Goal: Transaction & Acquisition: Obtain resource

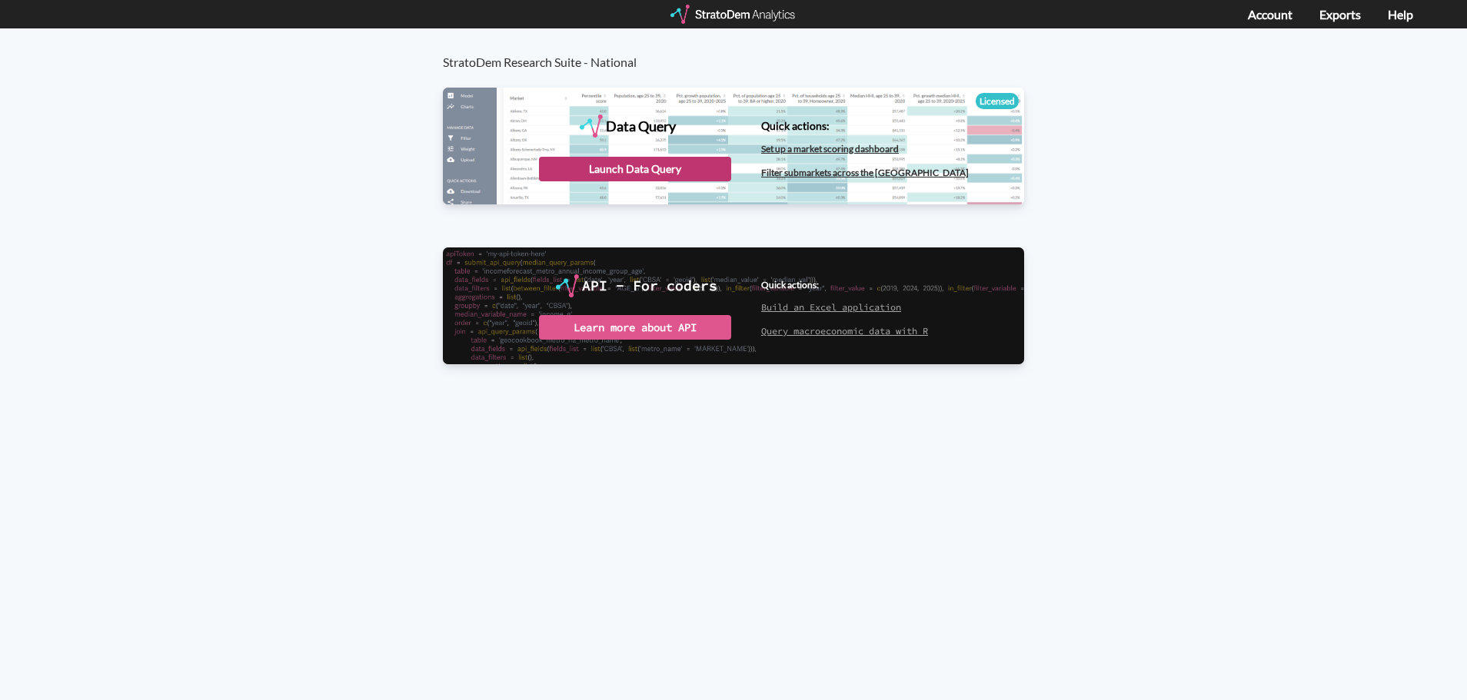
click at [627, 158] on div "Launch Data Query" at bounding box center [635, 169] width 192 height 25
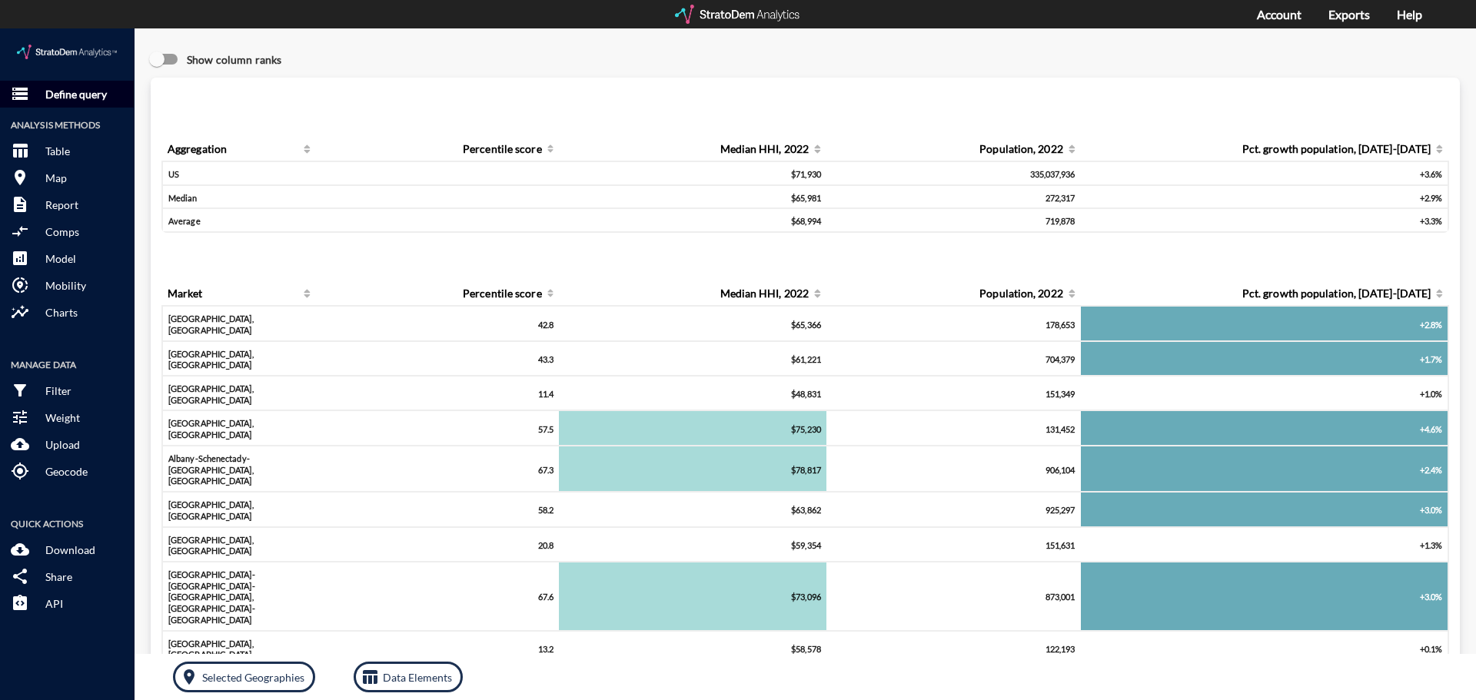
click p "Define query"
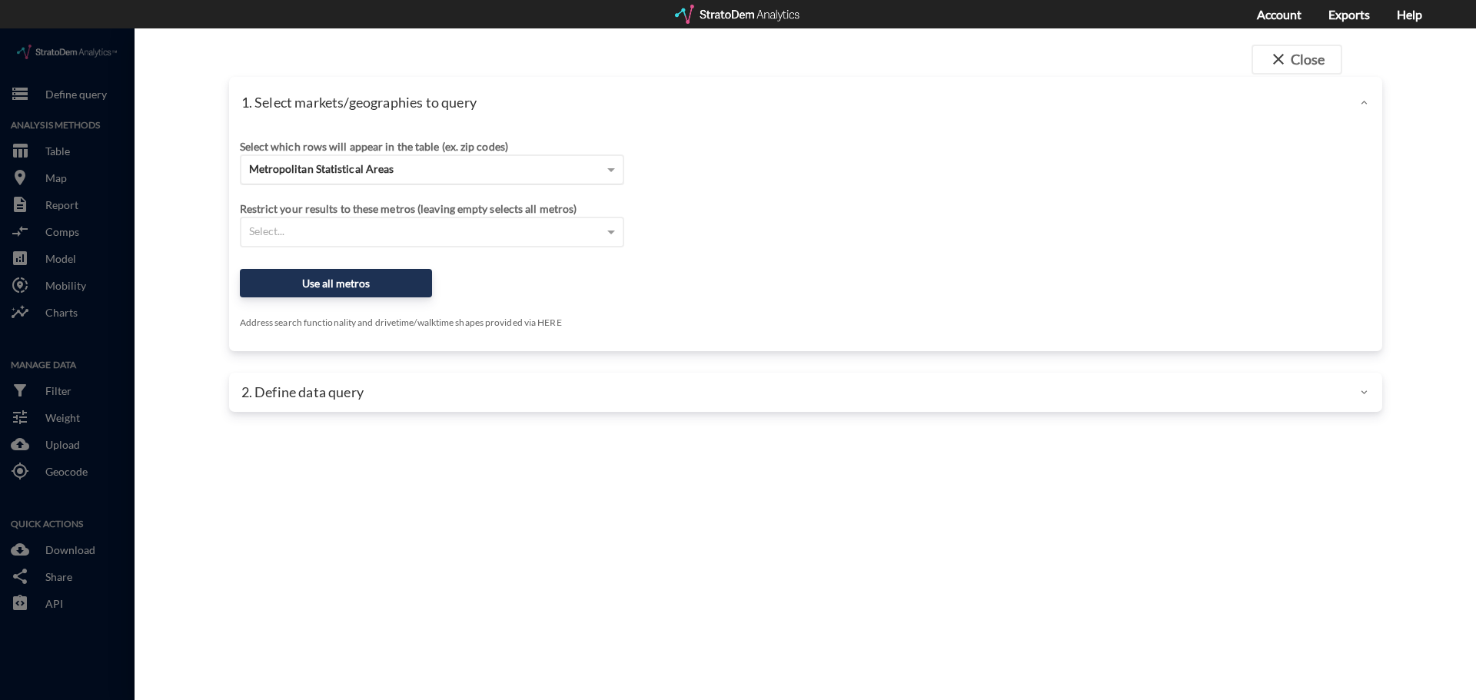
click div "Metropolitan Statistical Areas"
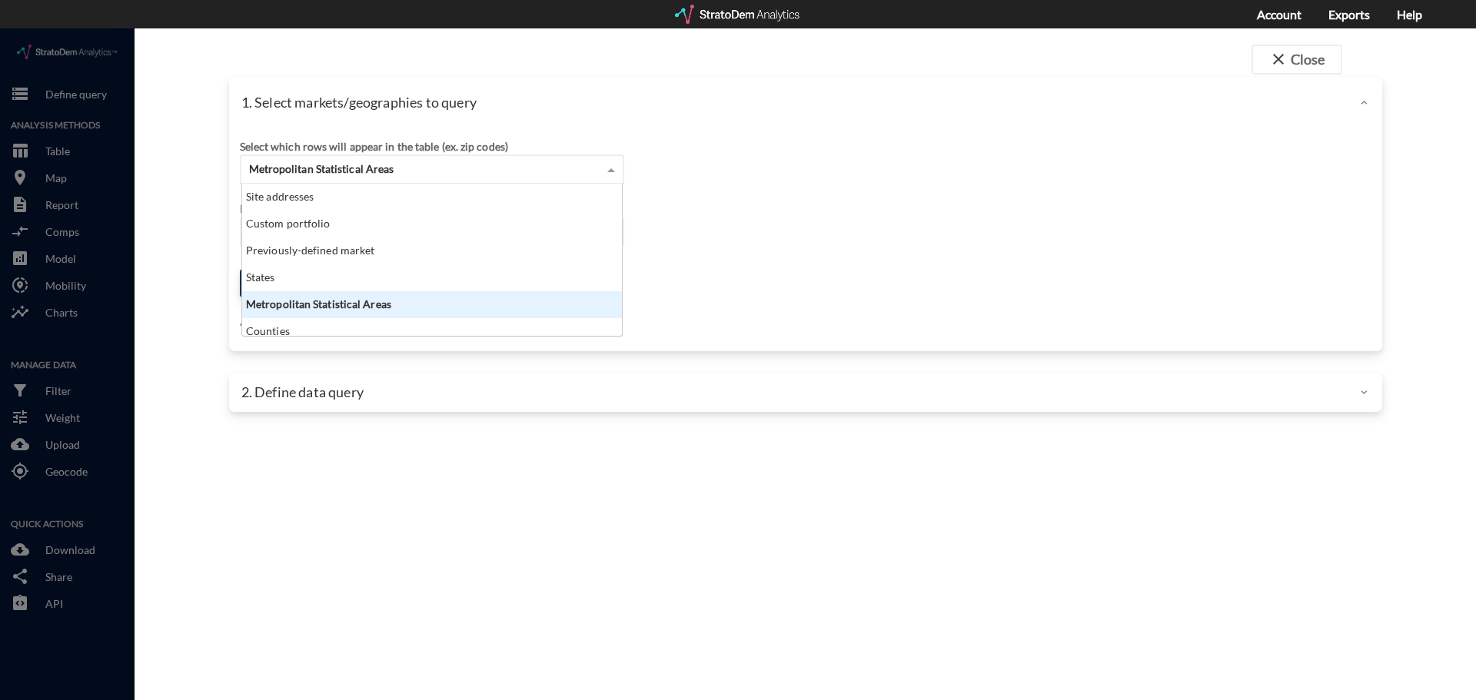
scroll to position [141, 371]
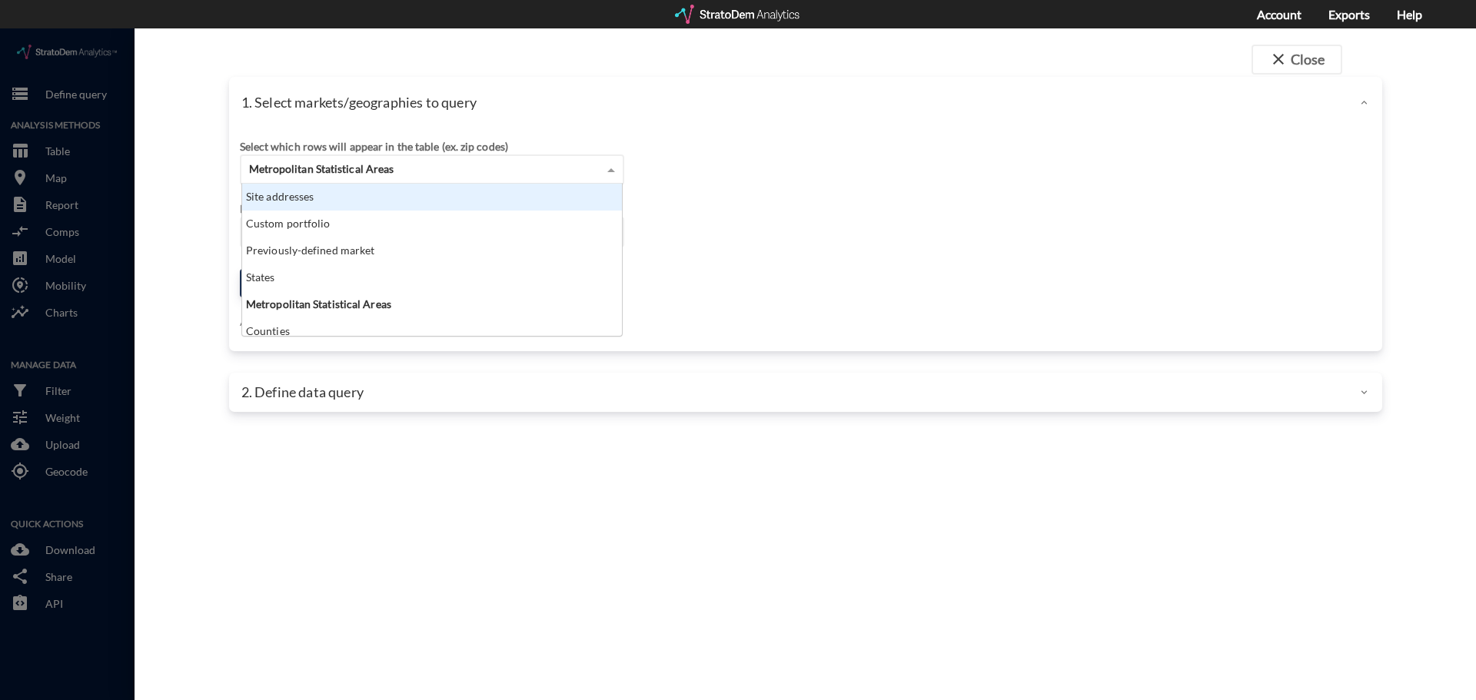
click div "Site addresses"
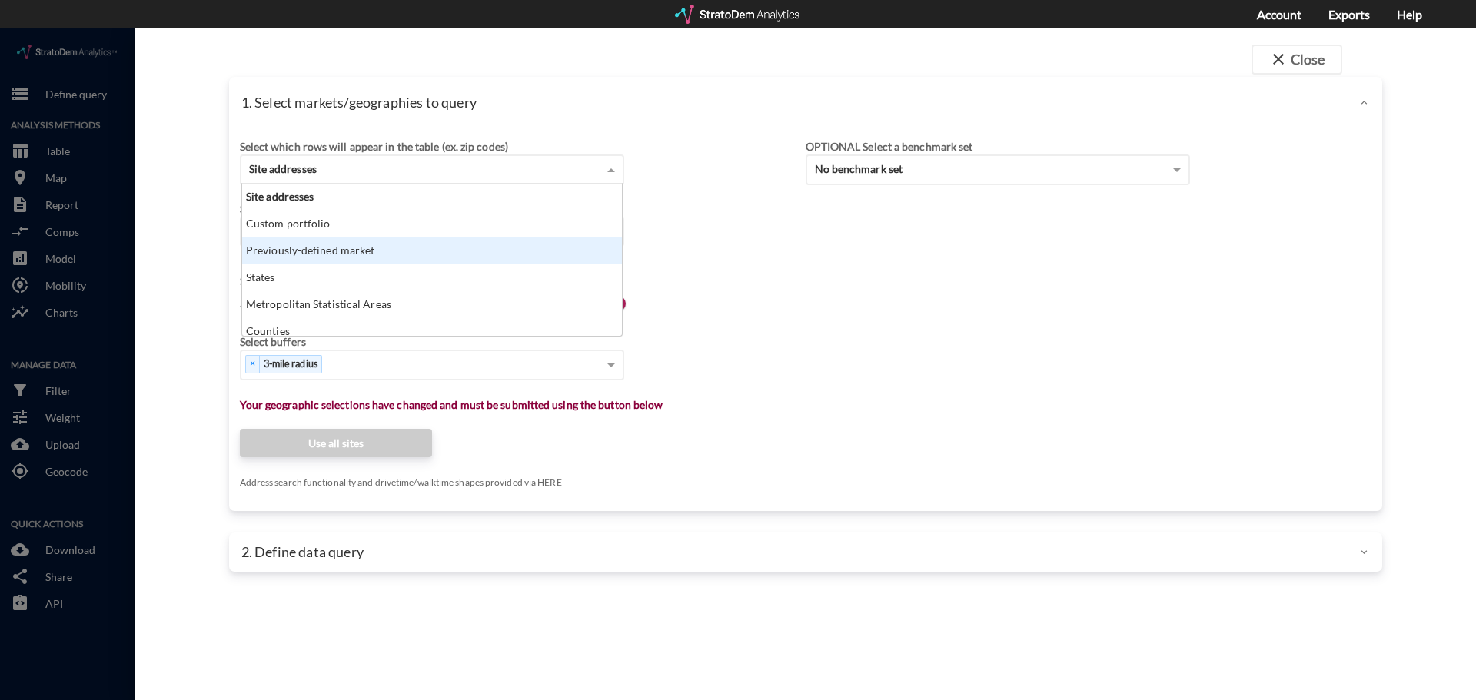
click div "Previously-defined market"
click div "Select which rows will appear in the table (ex. zip codes) Site addresses Site …"
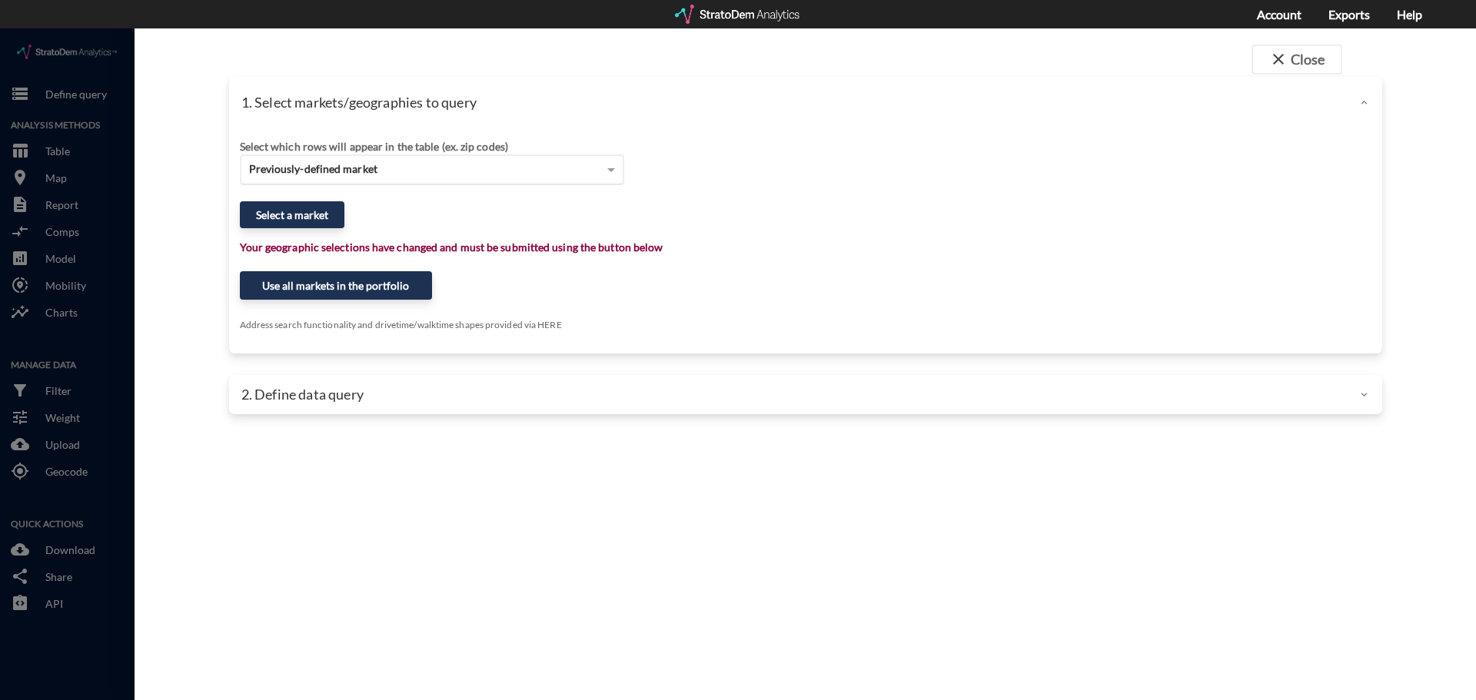
click span "Previously-defined market"
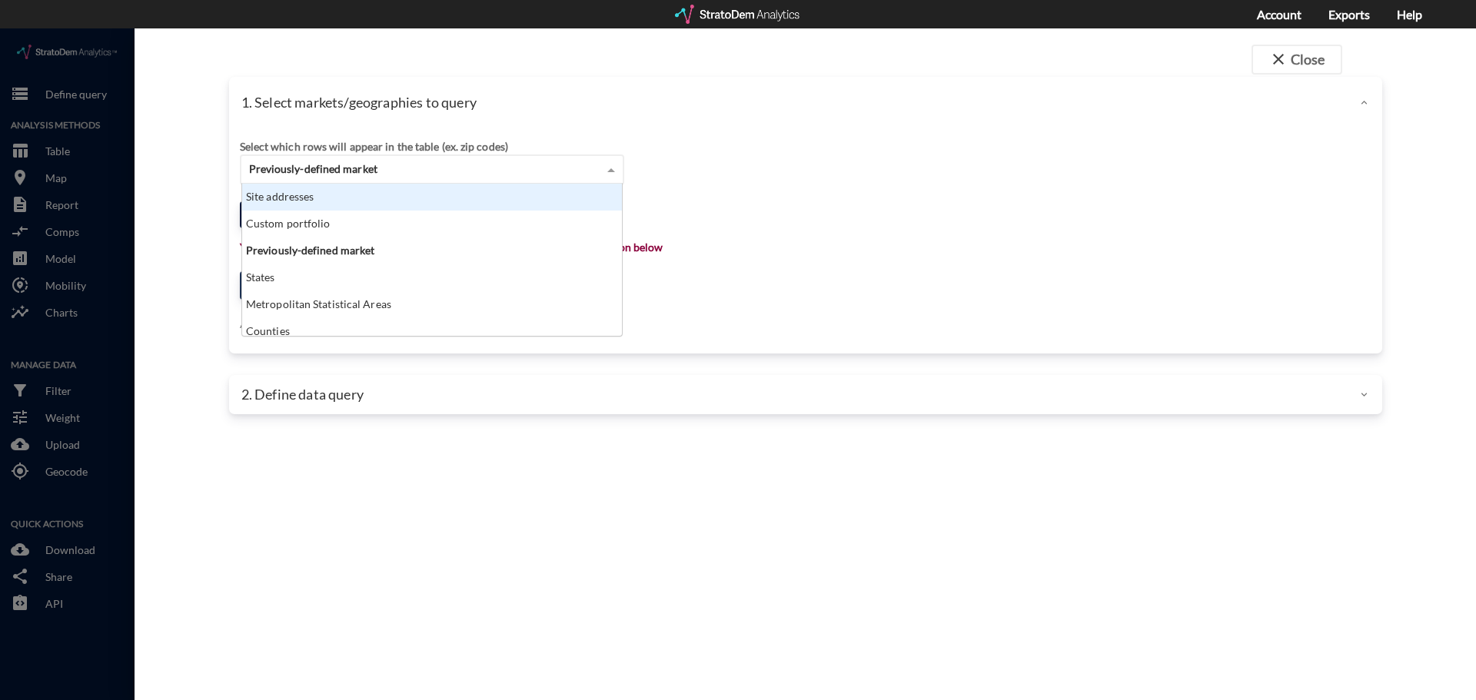
click div "Site addresses"
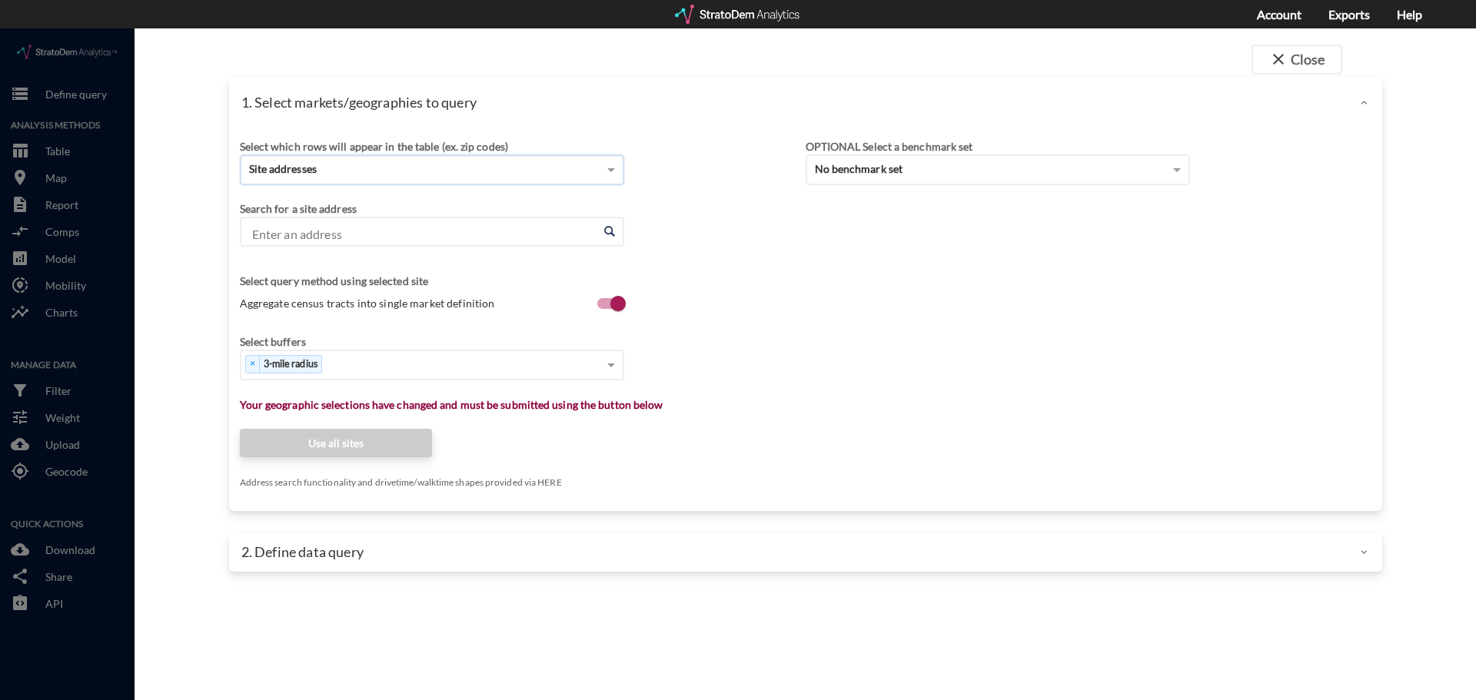
click input "Enter an address"
paste input "[GEOGRAPHIC_DATA][PERSON_NAME][PERSON_NAME], [GEOGRAPHIC_DATA], [GEOGRAPHIC_DAT…"
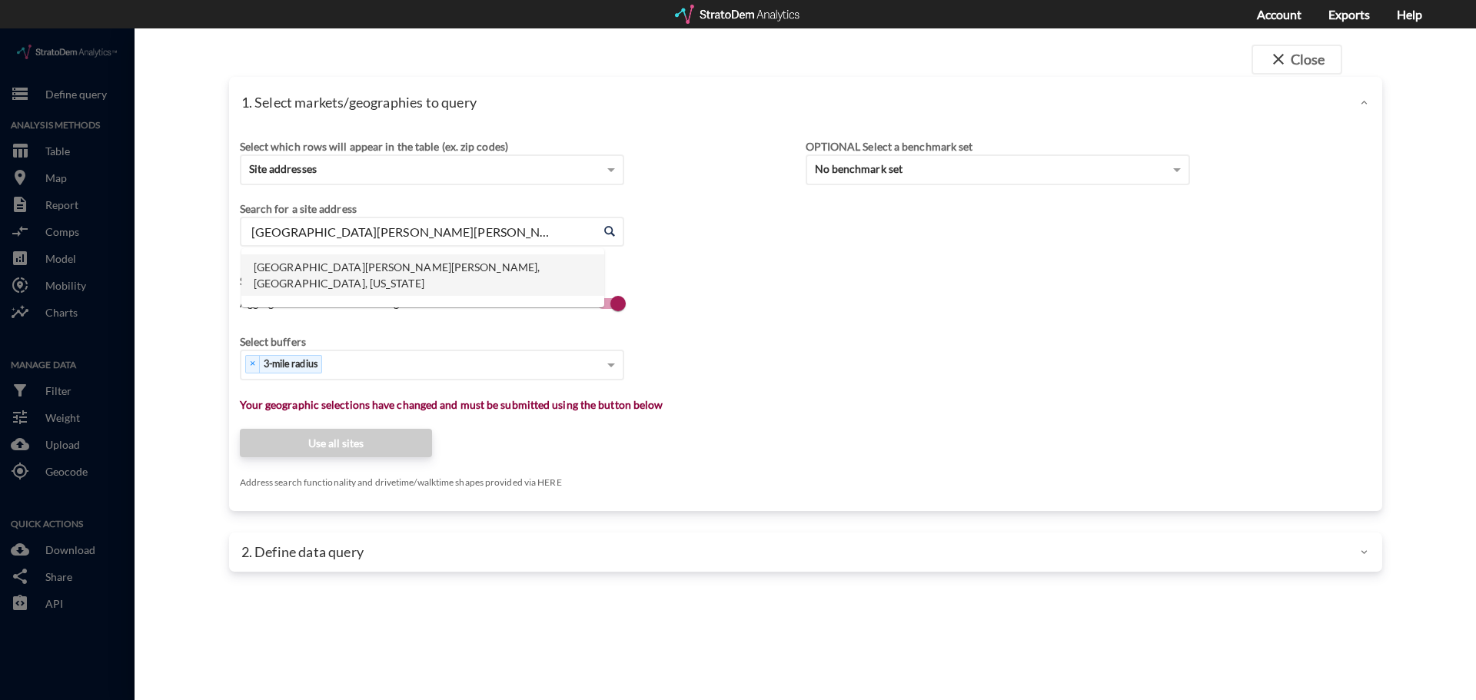
click li "[GEOGRAPHIC_DATA][PERSON_NAME][PERSON_NAME], [GEOGRAPHIC_DATA], [US_STATE]"
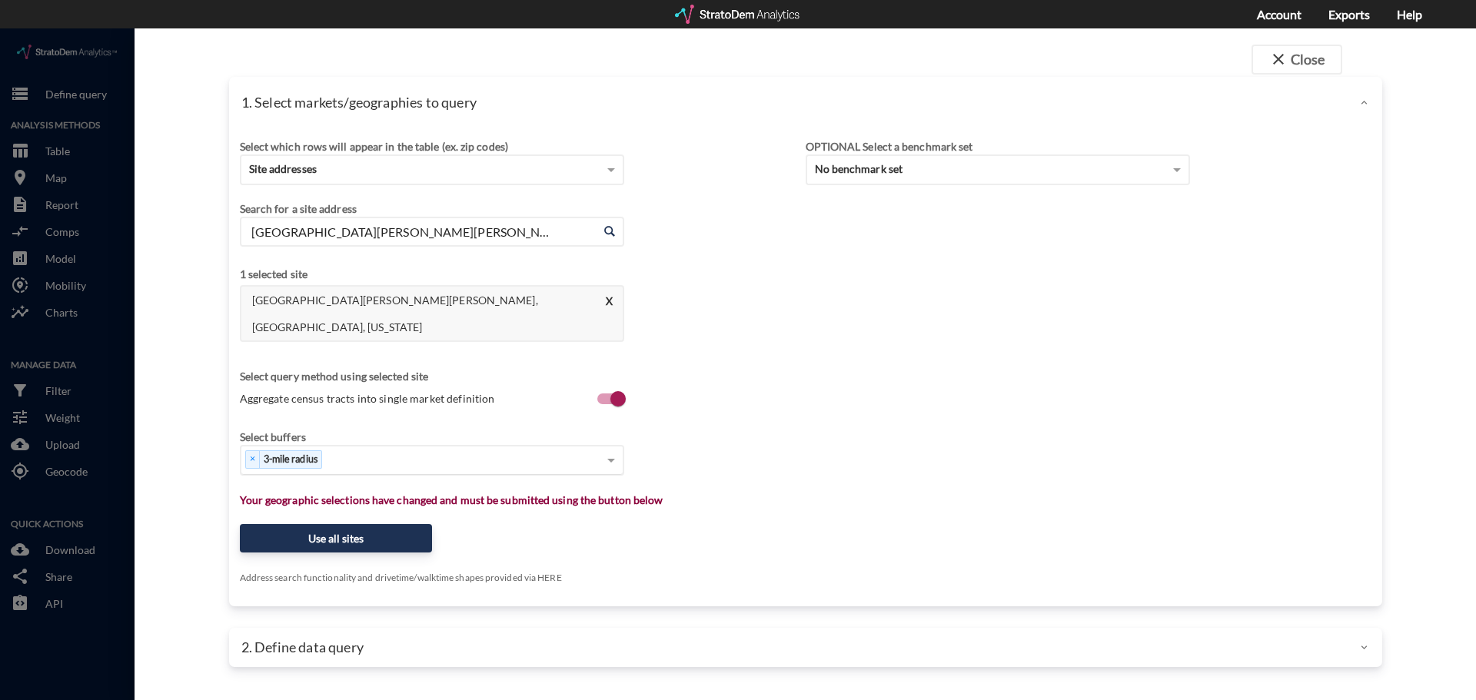
type input "[GEOGRAPHIC_DATA][PERSON_NAME][PERSON_NAME], [GEOGRAPHIC_DATA], [US_STATE]"
click div "× 3-mile radius"
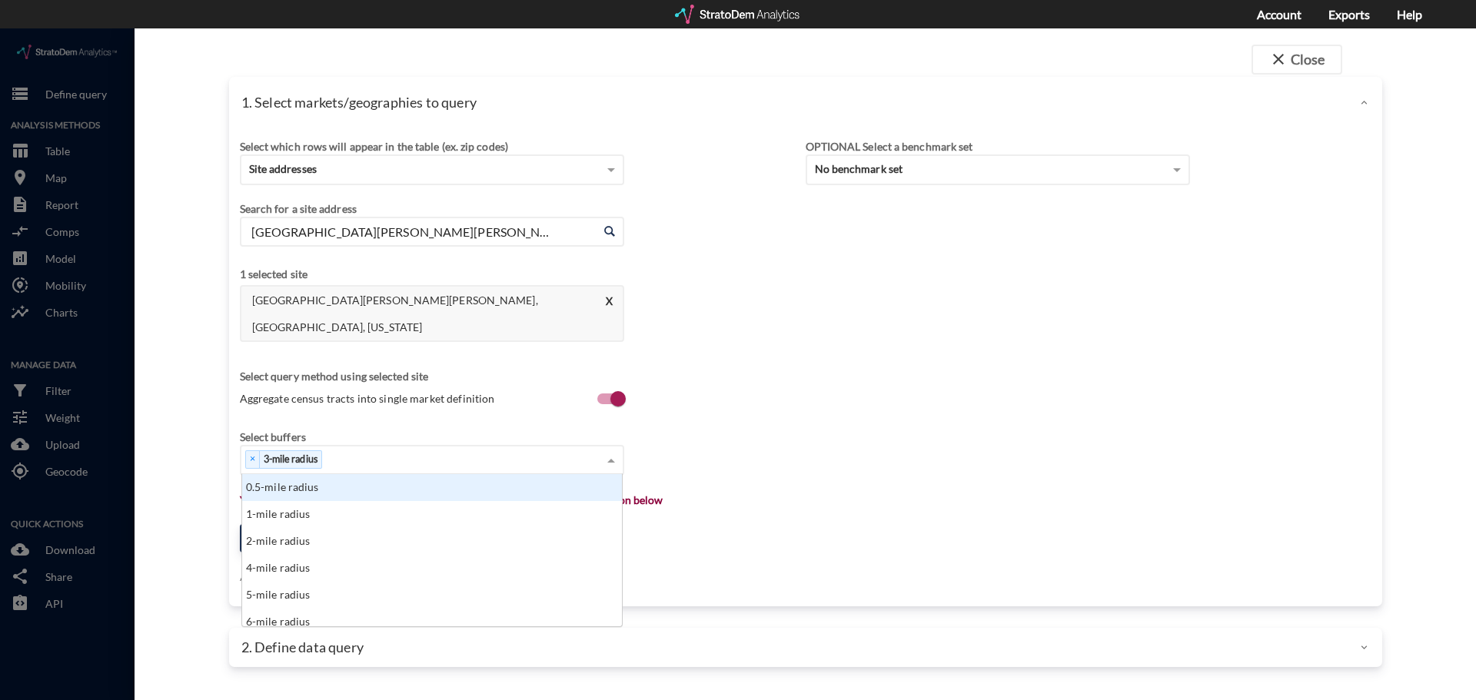
click div "× 3-mile radius"
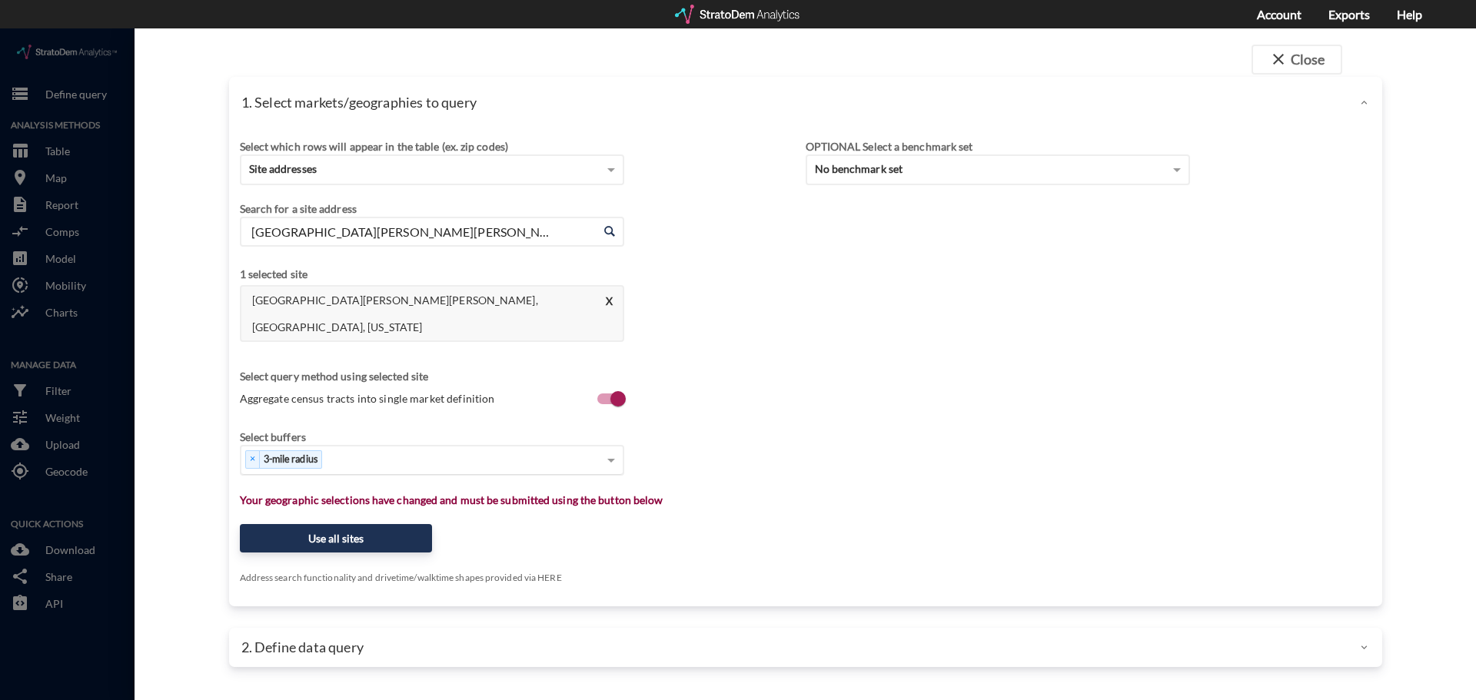
click div "× 3-mile radius"
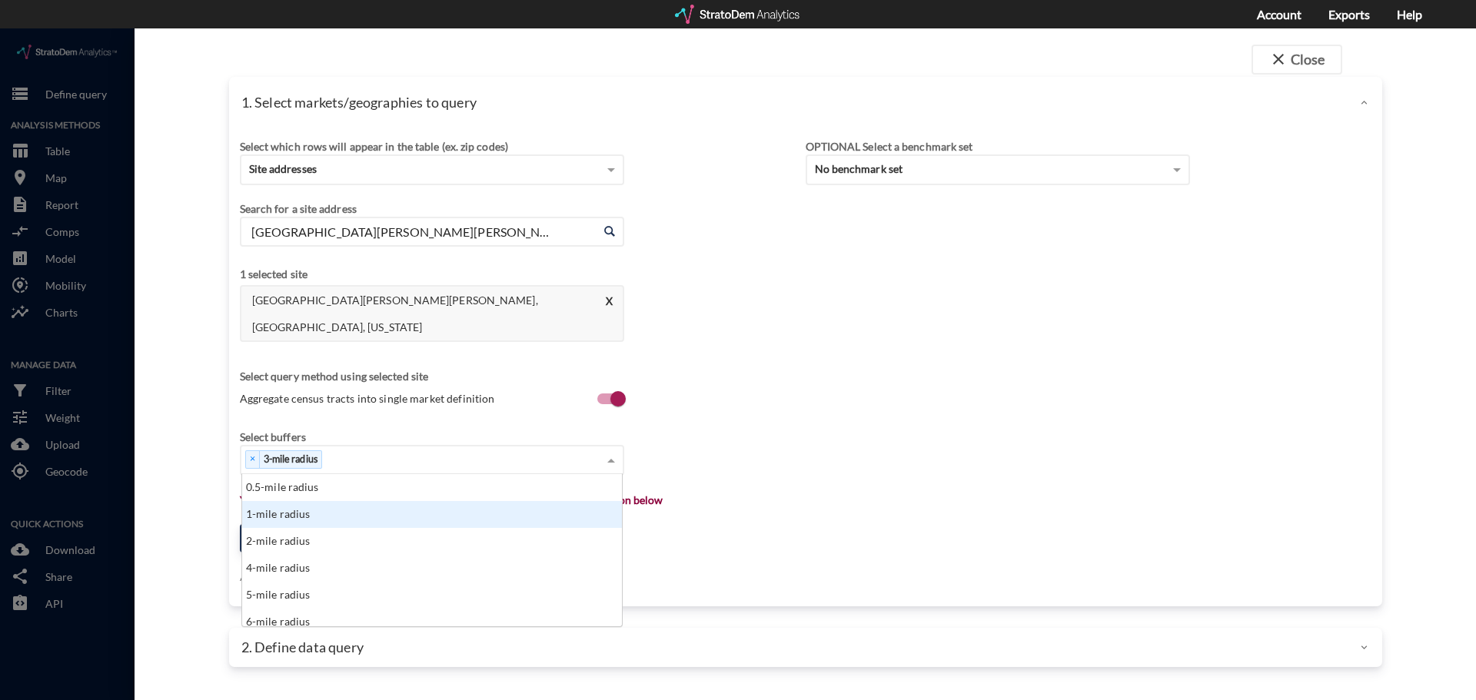
click div "1-mile radius"
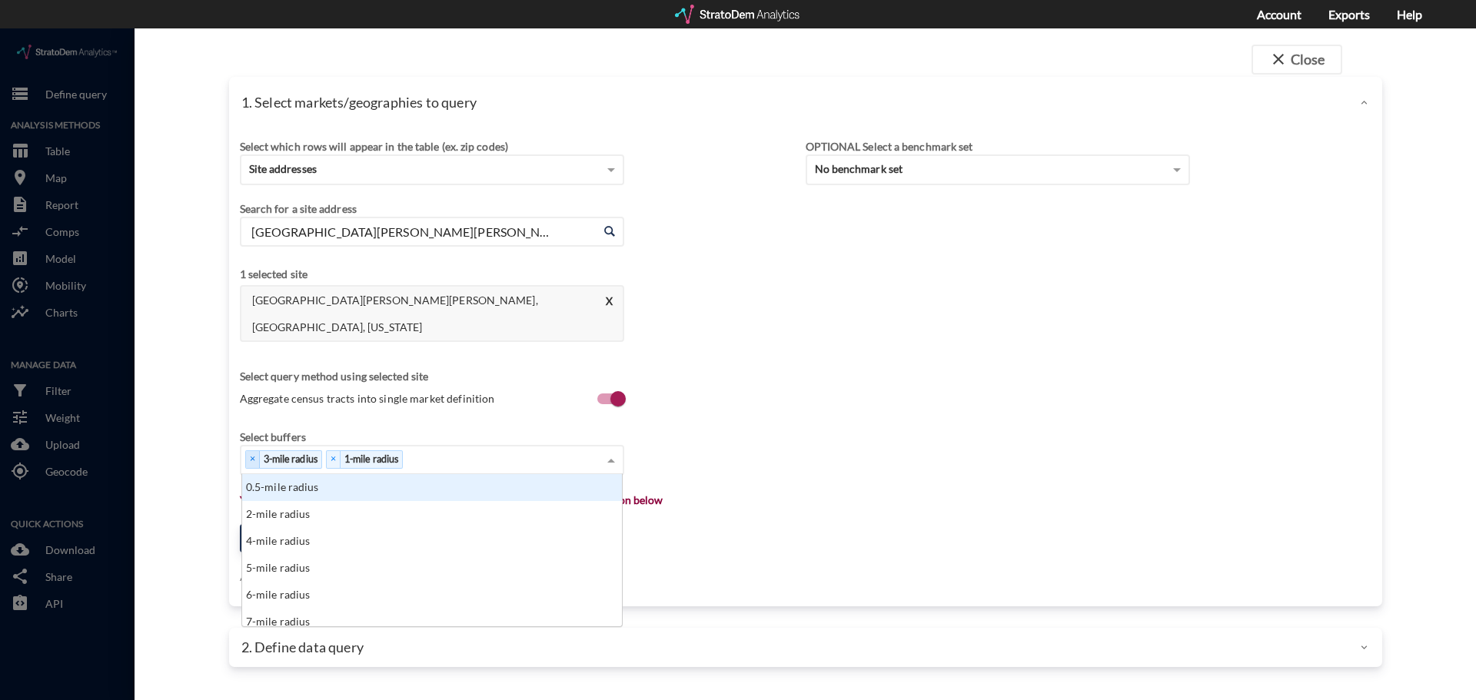
drag, startPoint x: 363, startPoint y: 404, endPoint x: 251, endPoint y: 412, distance: 112.5
click div "× 3-mile radius × 1-mile radius"
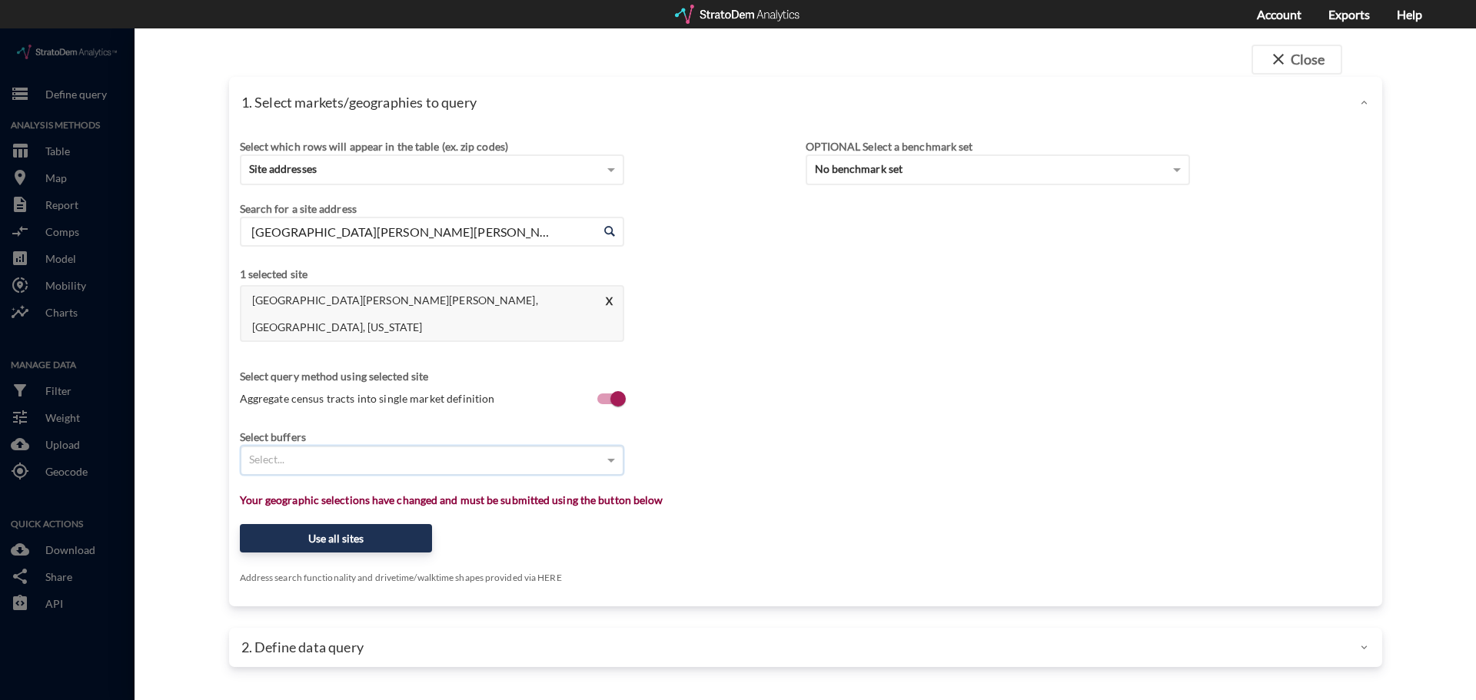
click div "Select..."
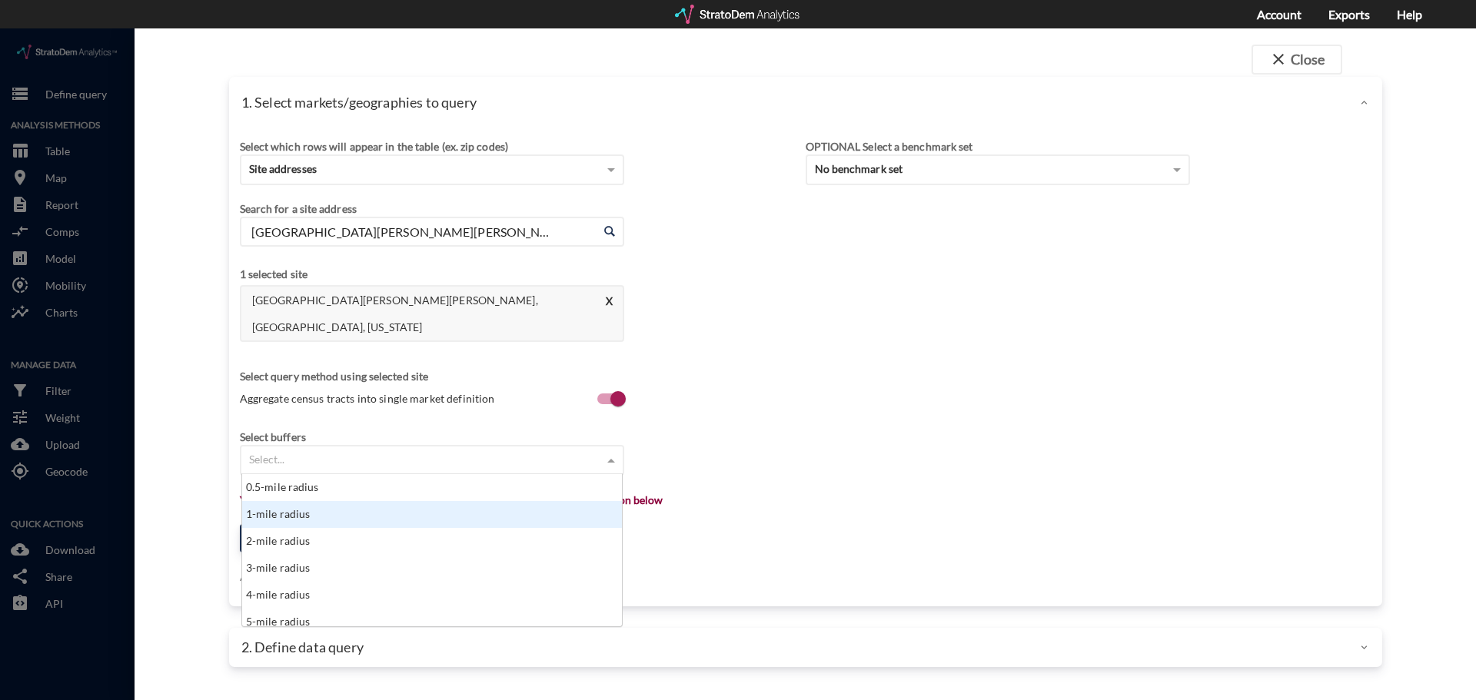
click div "1-mile radius"
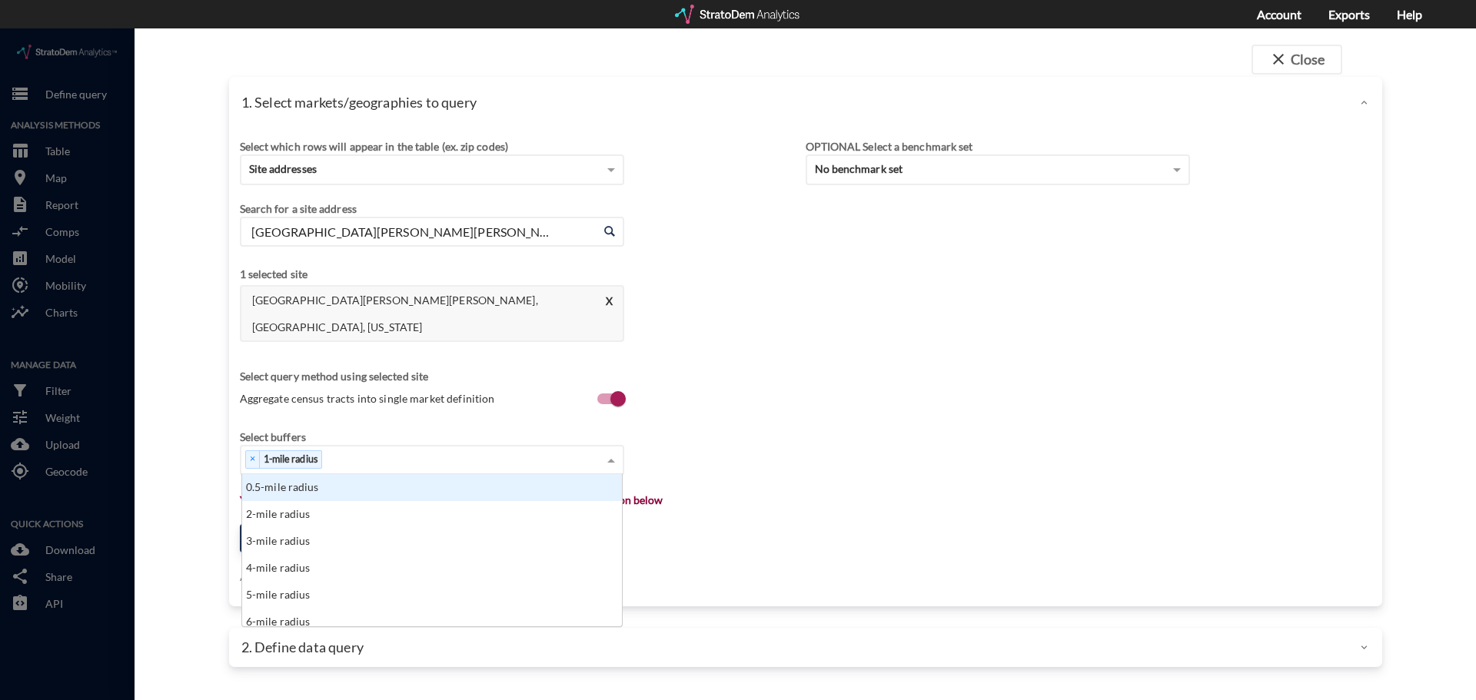
click div "× 1-mile radius"
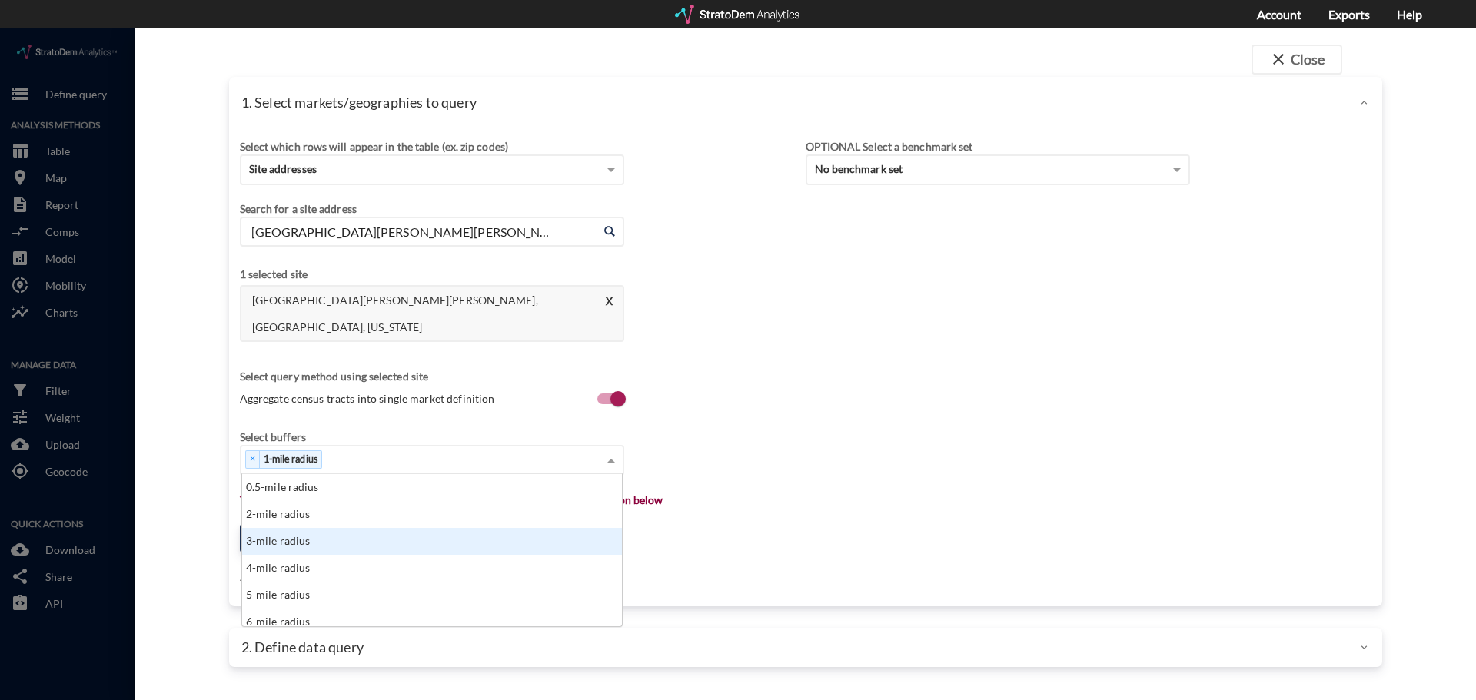
drag, startPoint x: 332, startPoint y: 478, endPoint x: 381, endPoint y: 434, distance: 66.4
click div "3-mile radius"
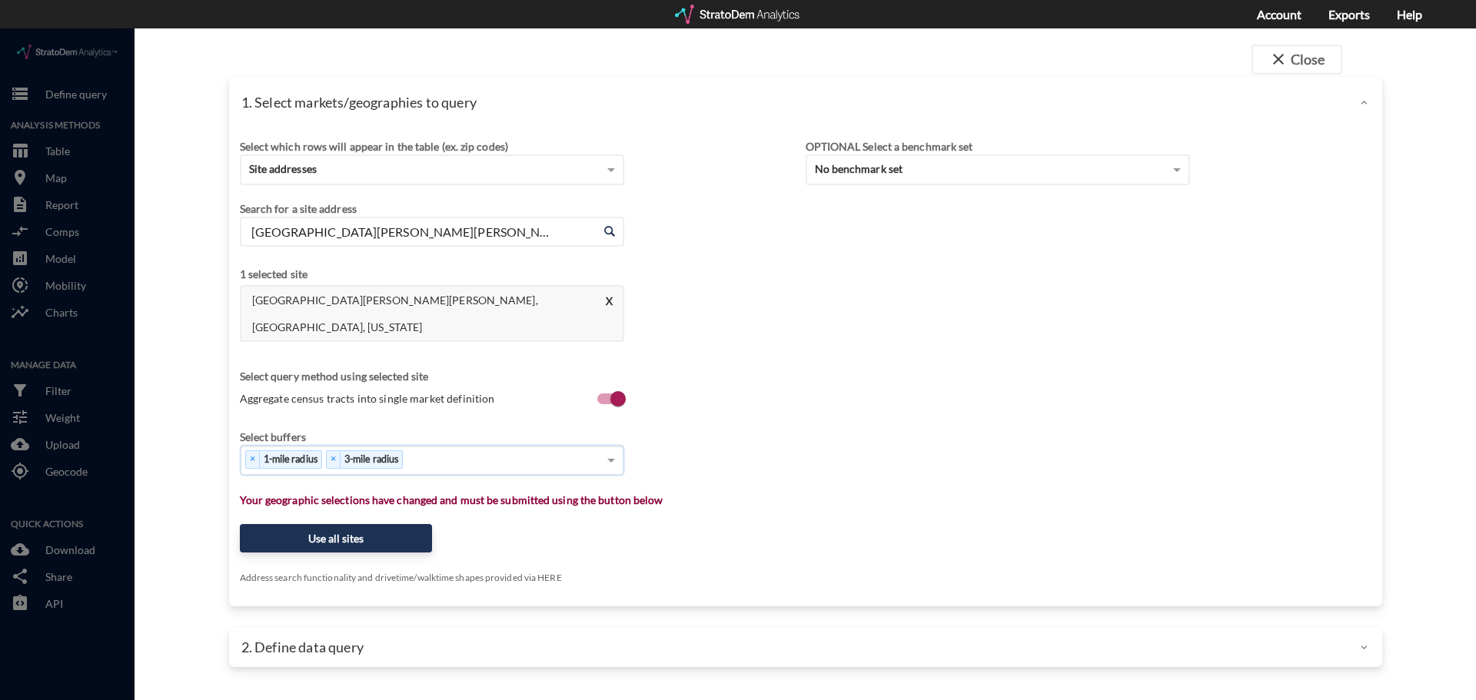
click div "× 1-mile radius × 3-mile radius"
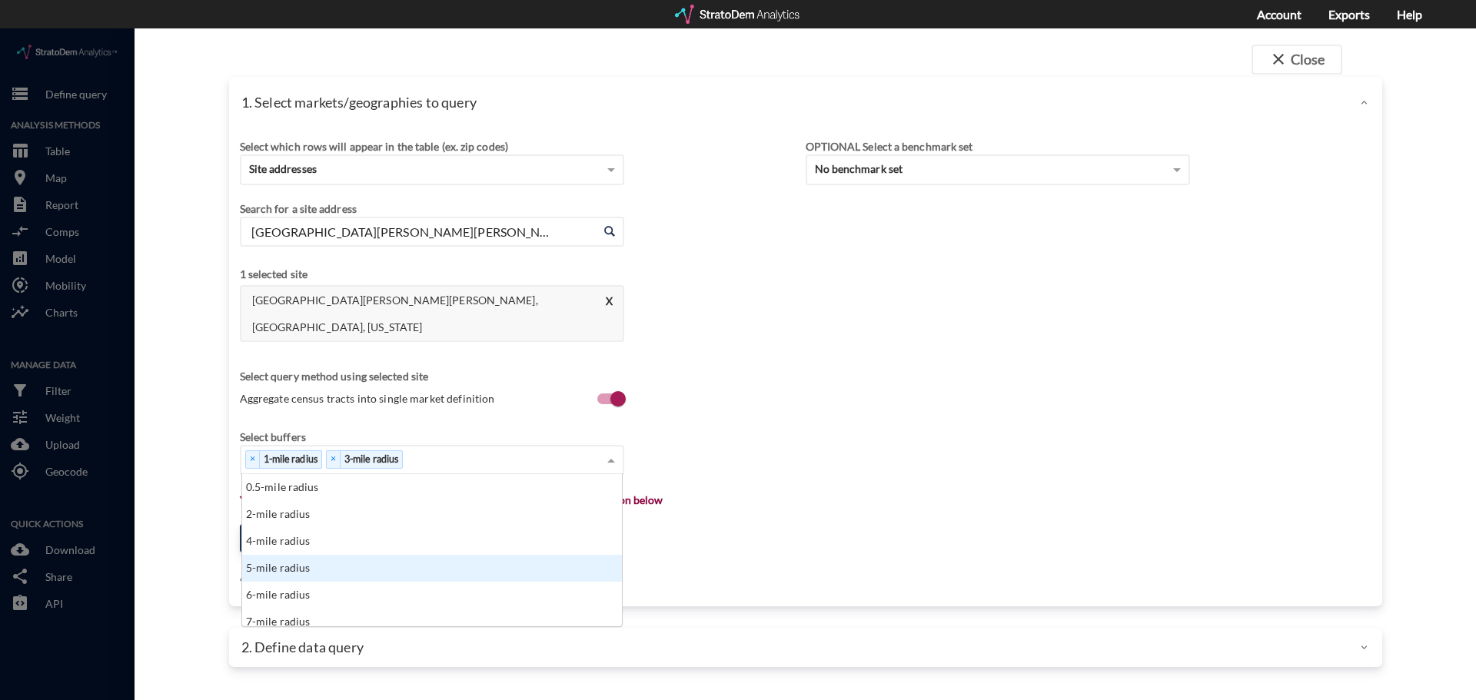
click div "5-mile radius"
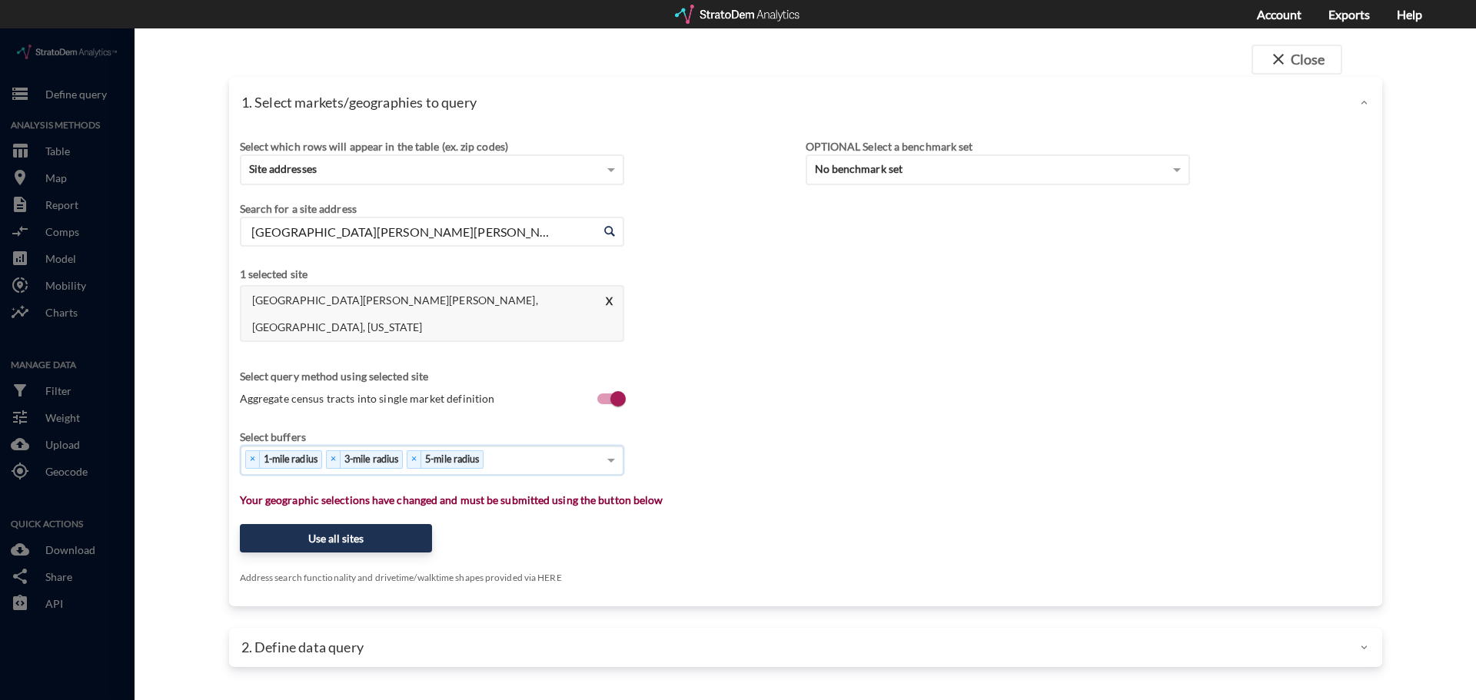
click div "× 1-mile radius × 3-mile radius × 5-mile radius"
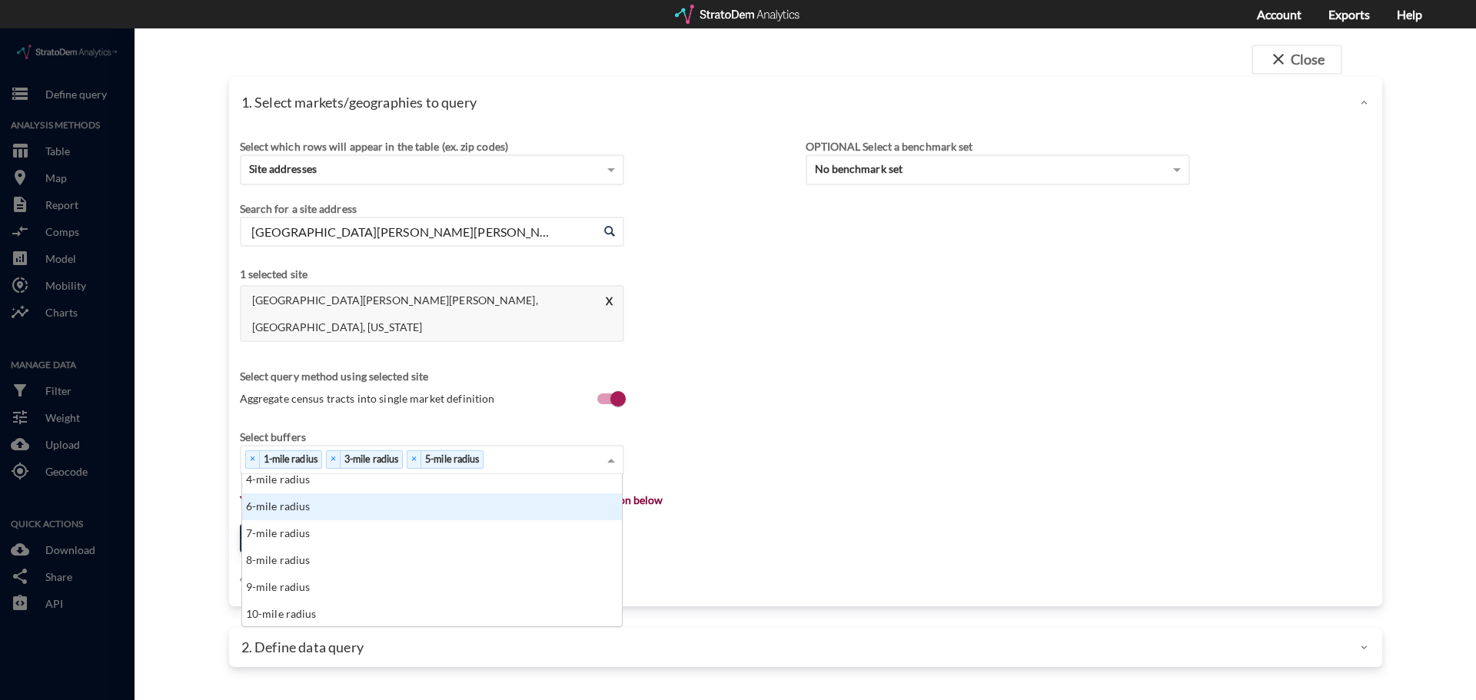
scroll to position [77, 0]
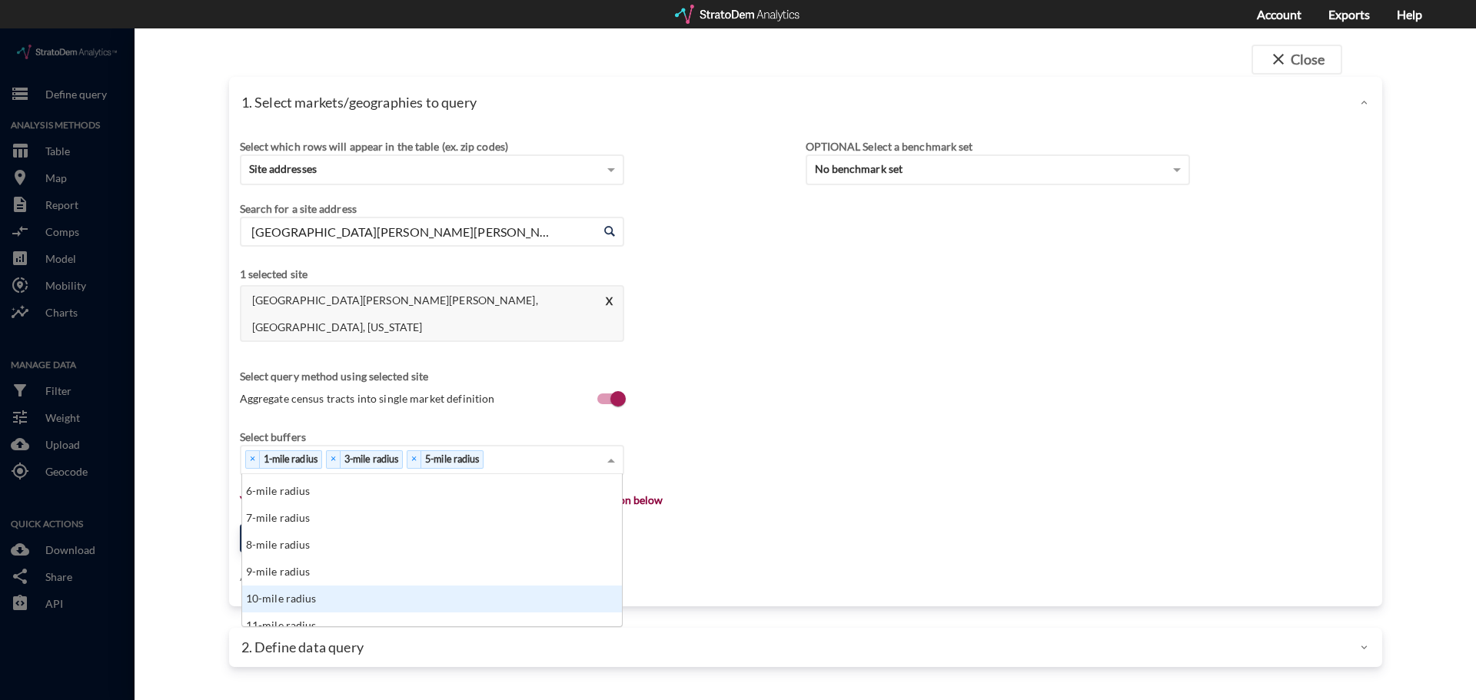
click div "10-mile radius"
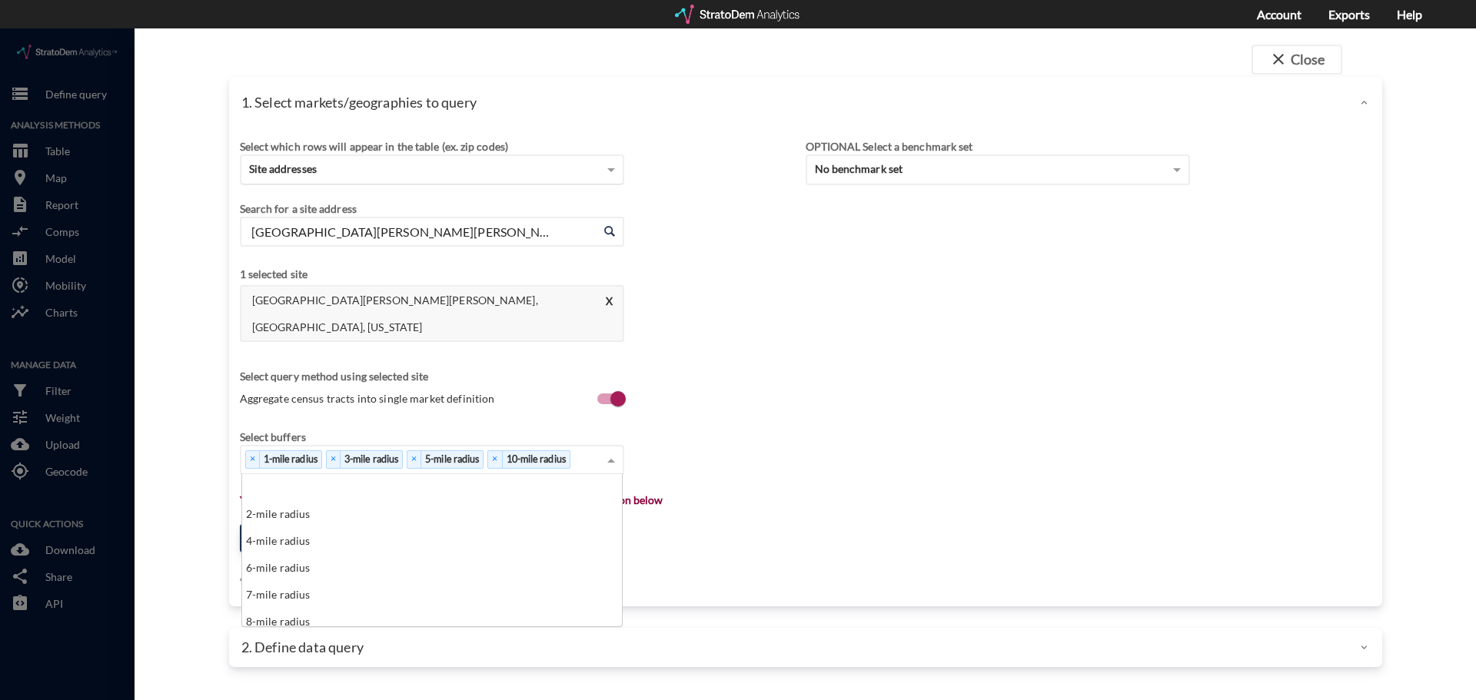
scroll to position [141, 371]
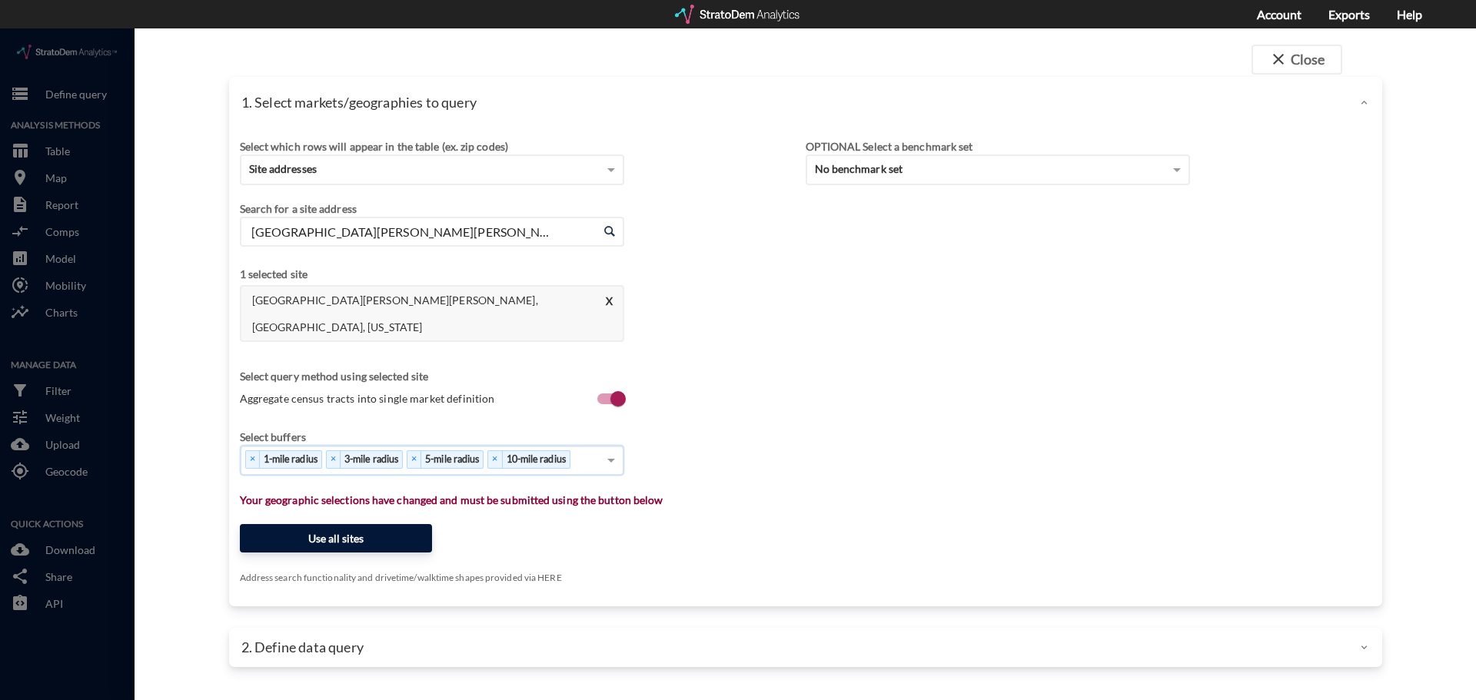
click div "Select which rows will appear in the table (ex. zip codes) Site addresses Selec…"
click button "Use all sites"
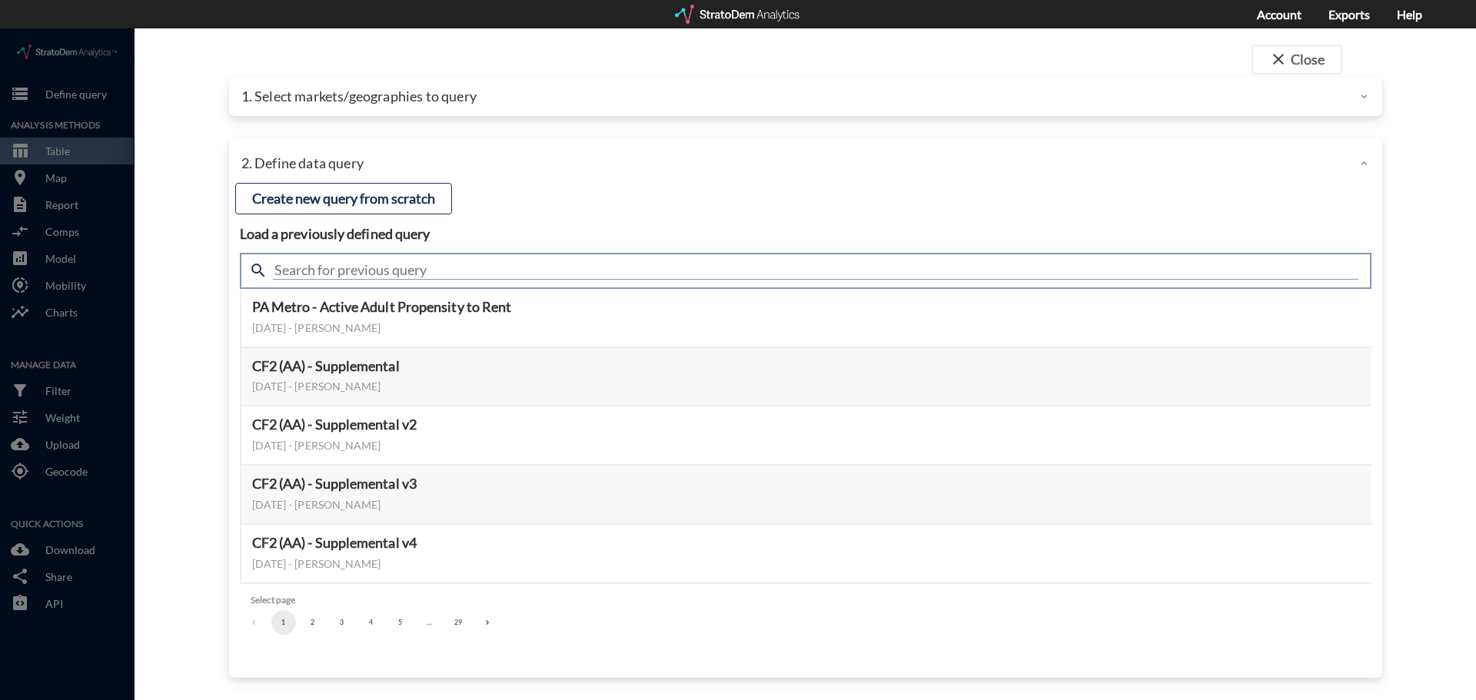
click input "text"
type input "a"
click input "housing demand"
type input "housing"
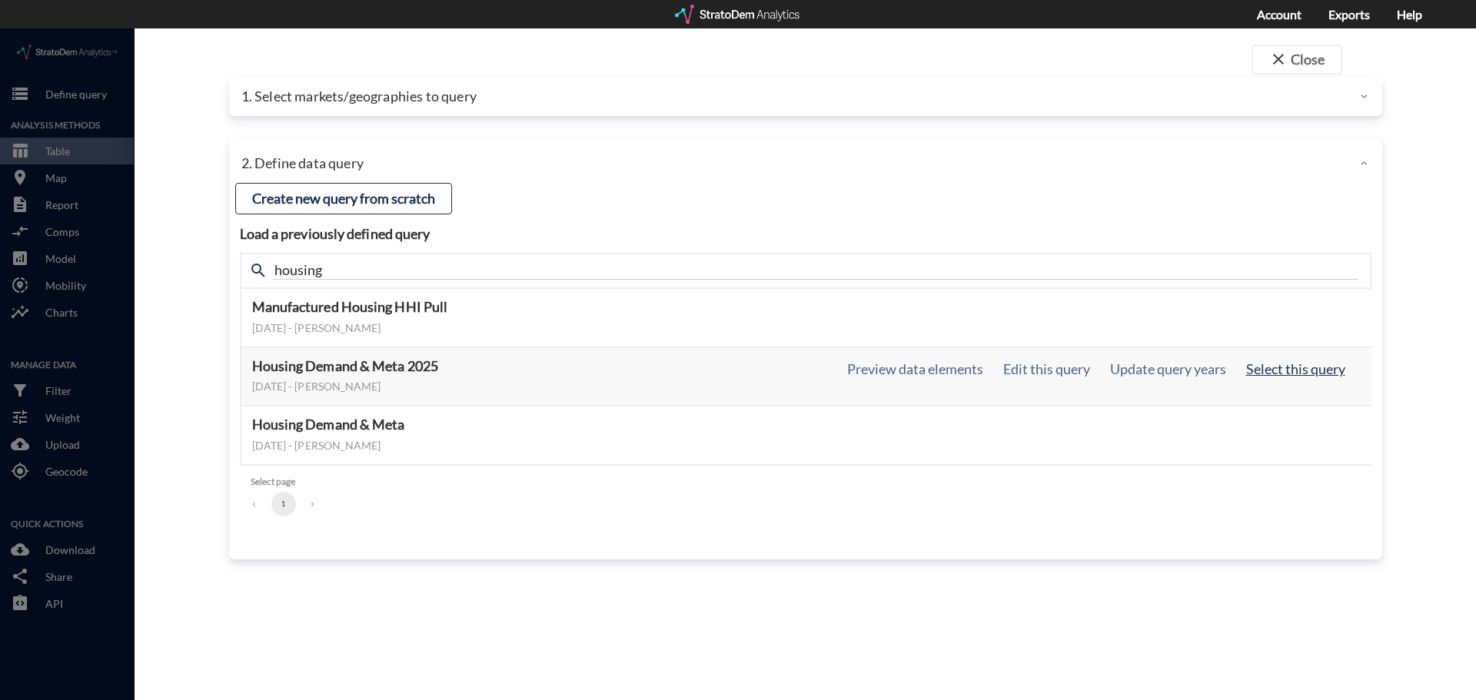
click button "Select this query"
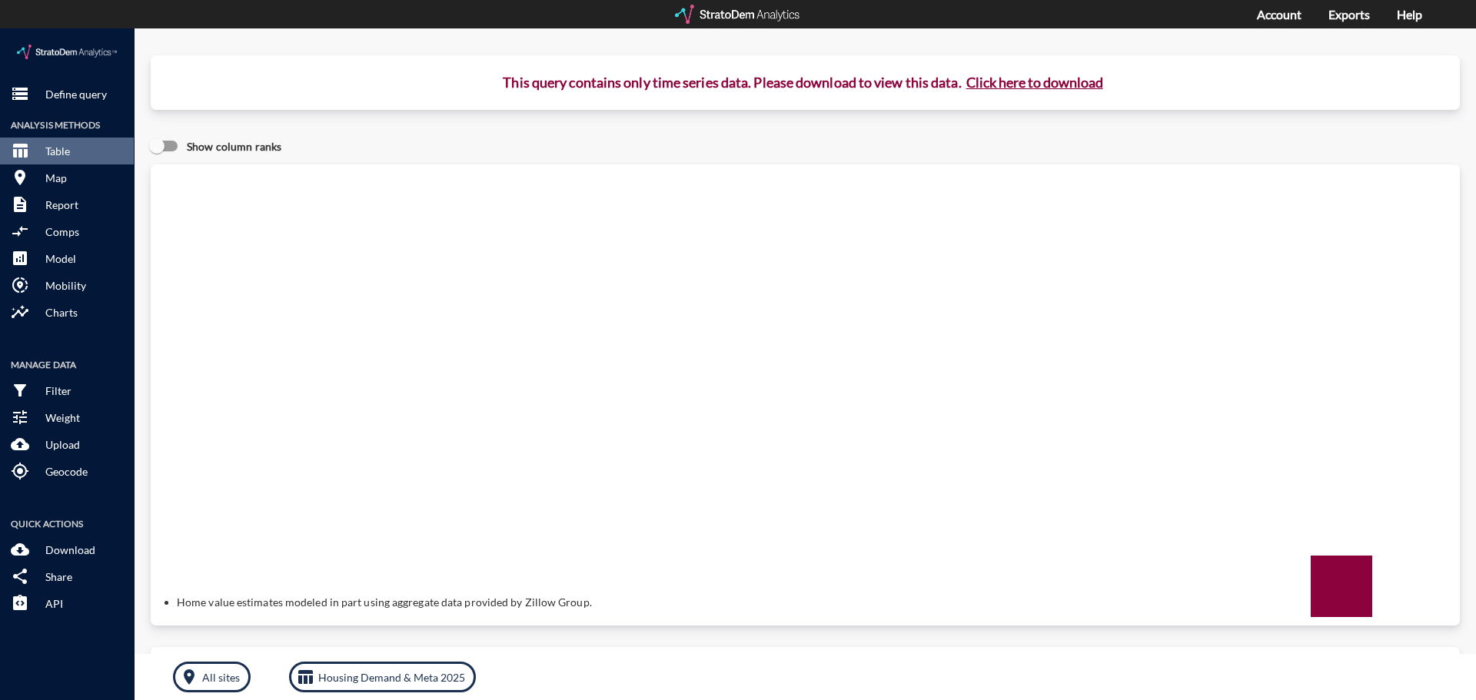
click button "Click here to download"
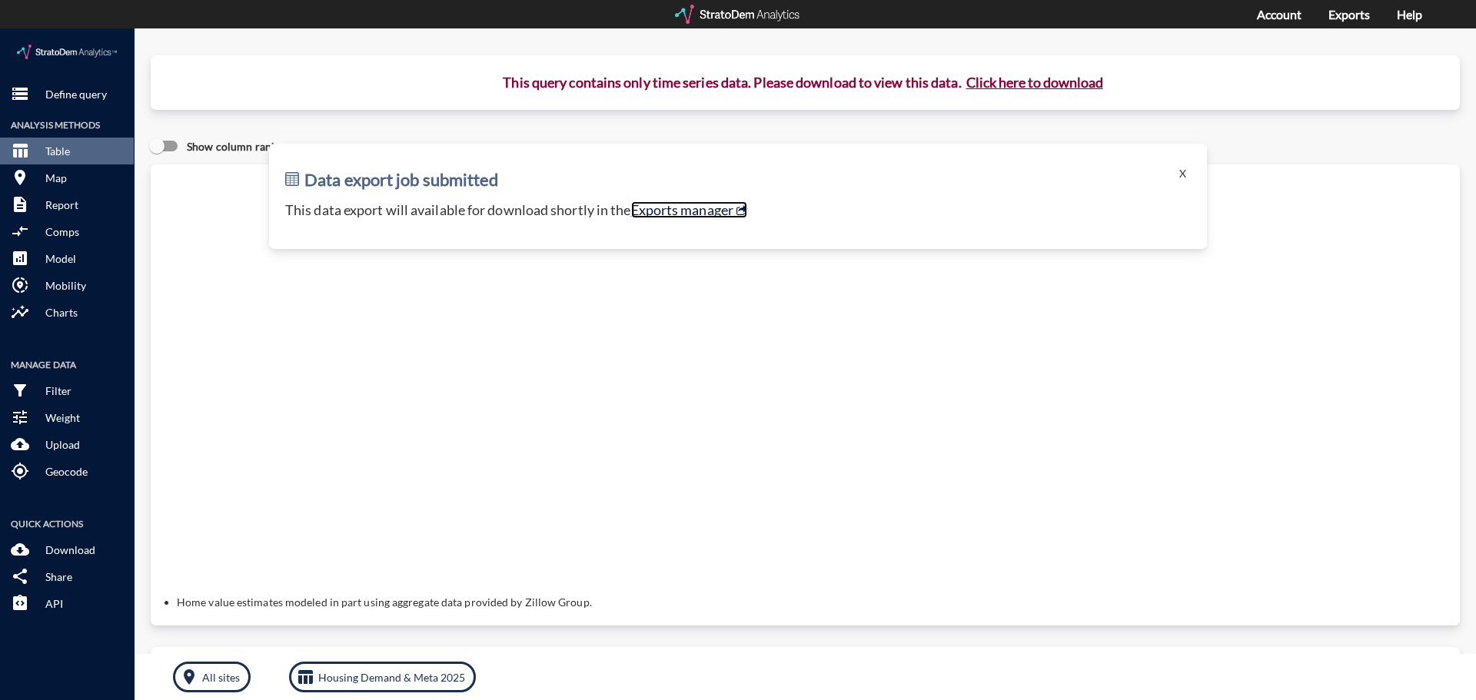
click link "Exports manager"
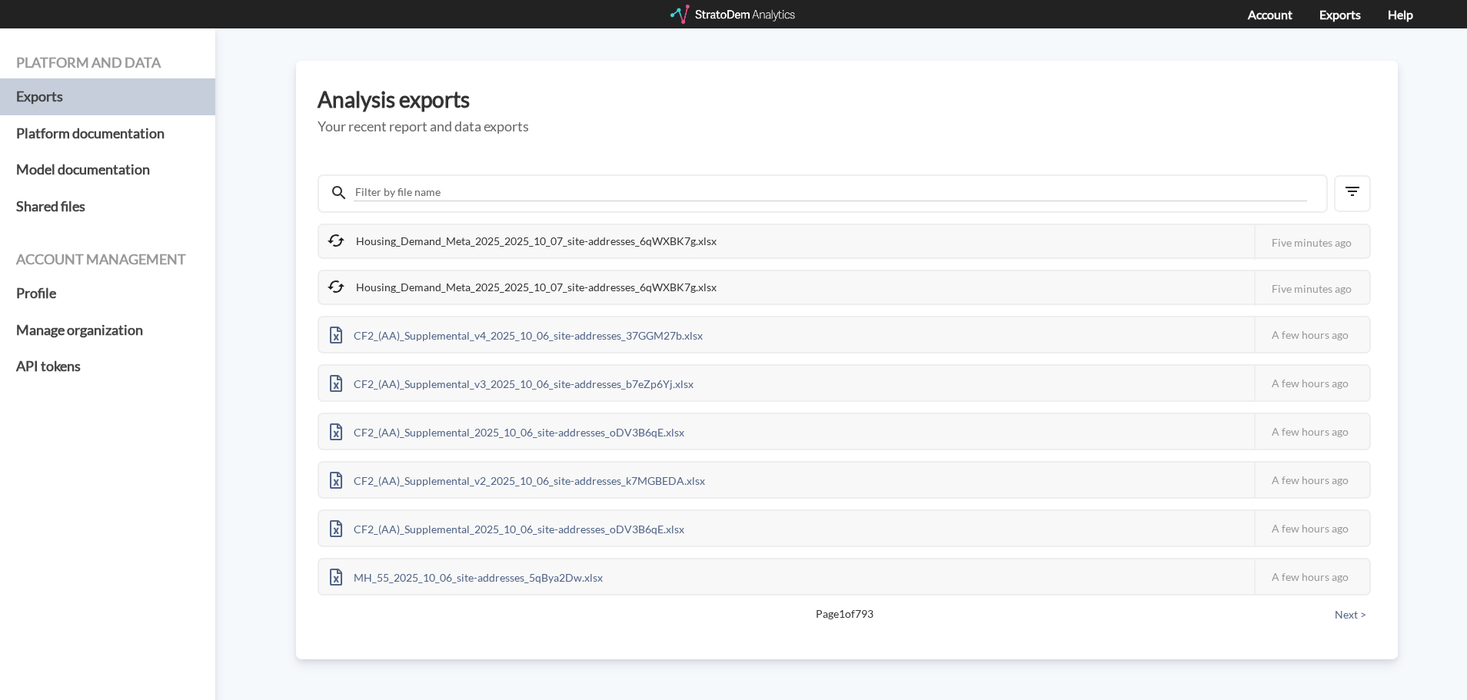
click at [834, 272] on div "Housing_Demand_Meta_2025_2025_10_07_site-addresses_6qWXBK7g.xlsx This job faile…" at bounding box center [843, 287] width 1053 height 35
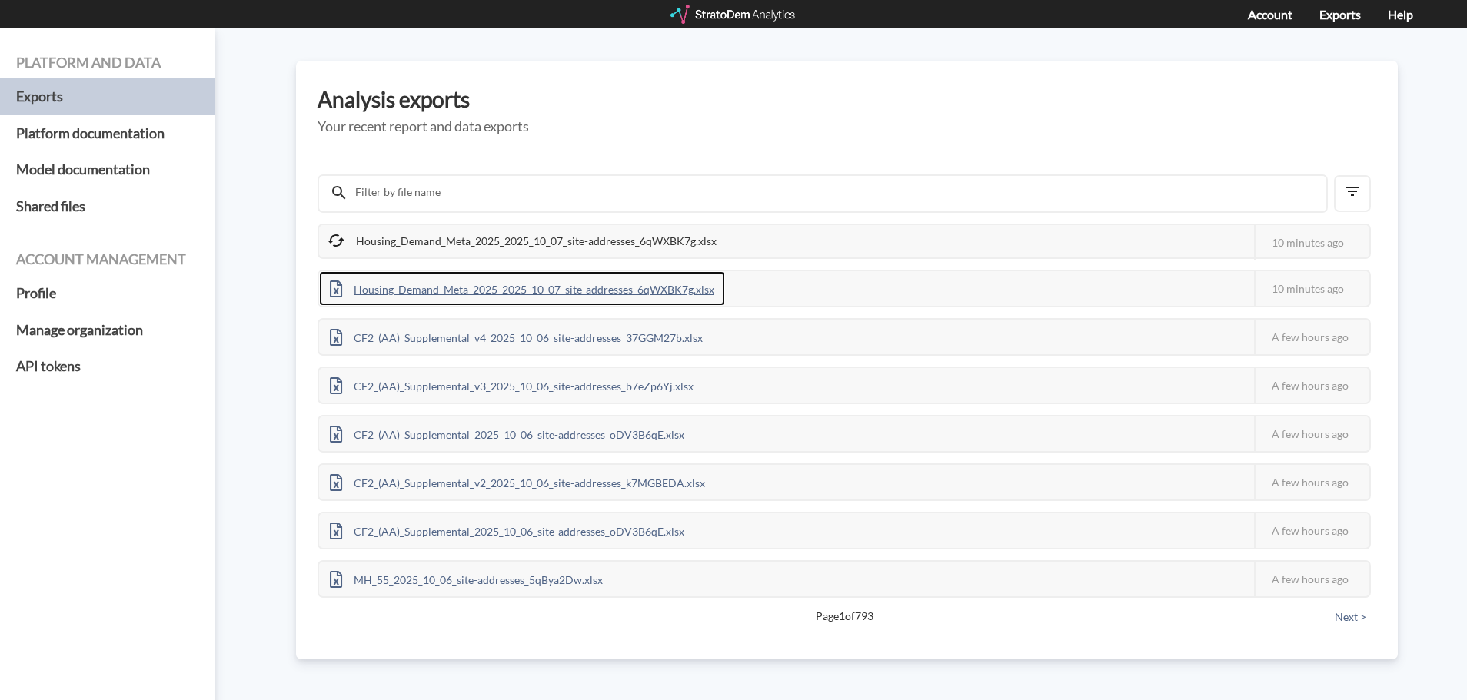
click at [699, 287] on div "Housing_Demand_Meta_2025_2025_10_07_site-addresses_6qWXBK7g.xlsx" at bounding box center [522, 288] width 406 height 35
